Goal: Book appointment/travel/reservation

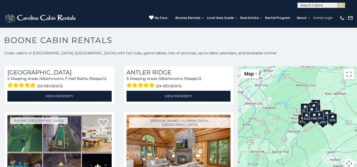
scroll to position [3, 0]
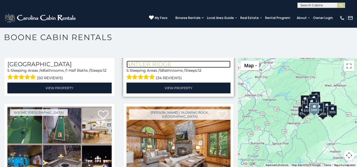
click at [153, 61] on h3 "Antler Ridge" at bounding box center [178, 64] width 104 height 7
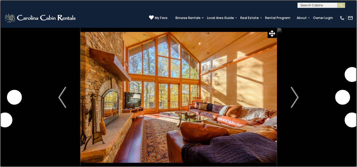
click at [113, 10] on link at bounding box center [178, 83] width 357 height 167
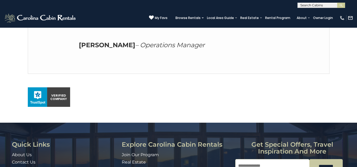
scroll to position [351, 0]
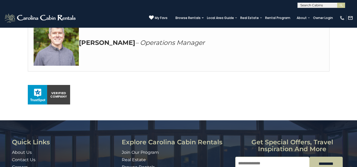
click at [180, 30] on h3 "Andrew – Operations Manager" at bounding box center [179, 43] width 290 height 45
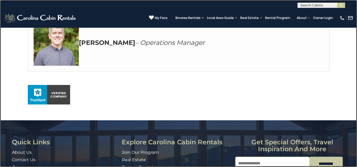
click at [117, 74] on link at bounding box center [178, 83] width 357 height 167
